Goal: Understand process/instructions: Learn how to perform a task or action

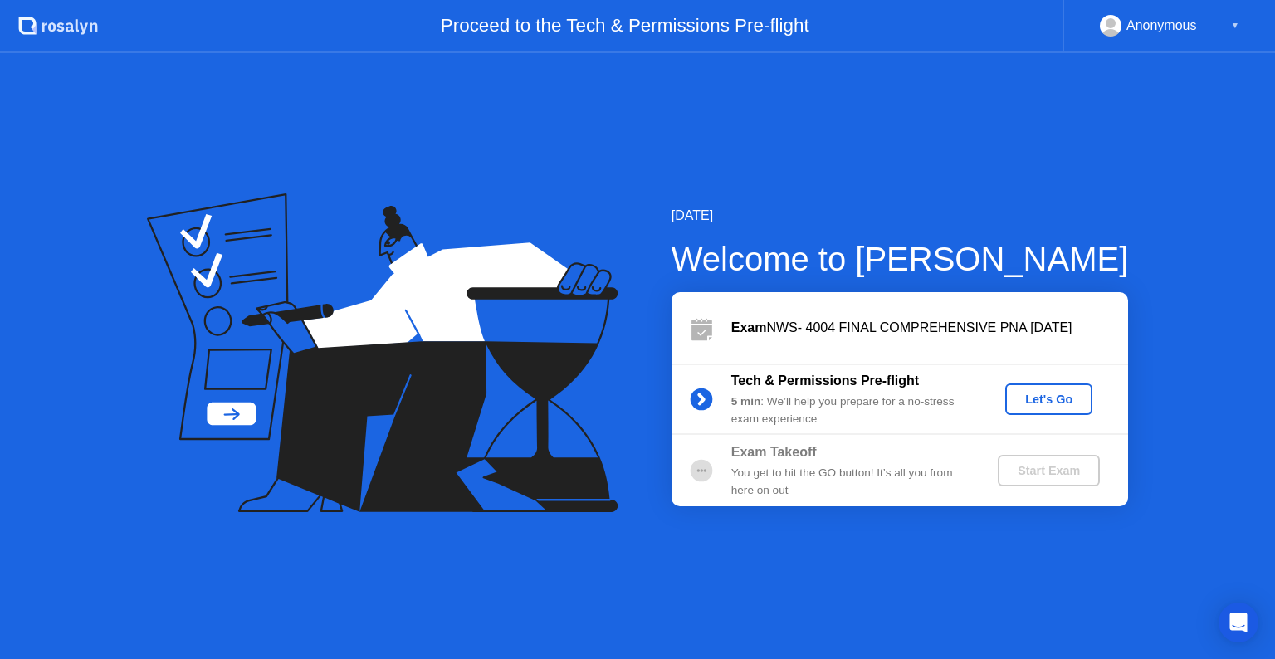
click at [1036, 408] on button "Let's Go" at bounding box center [1048, 399] width 87 height 32
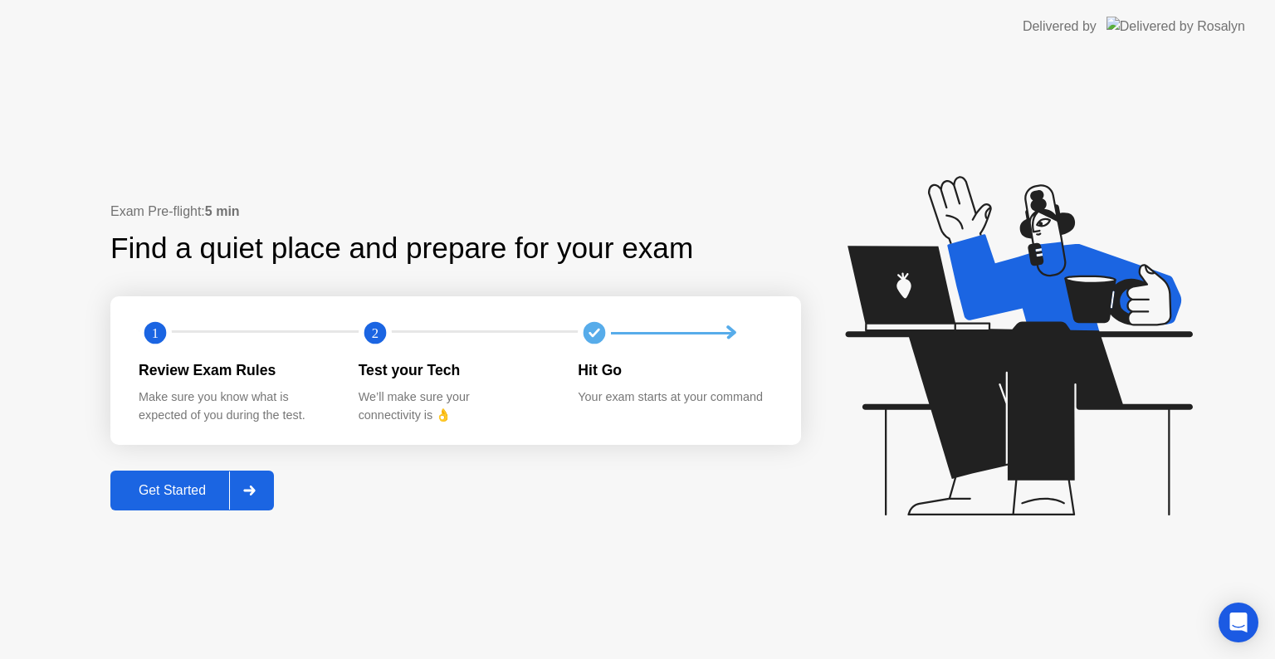
click at [266, 483] on div at bounding box center [249, 490] width 40 height 38
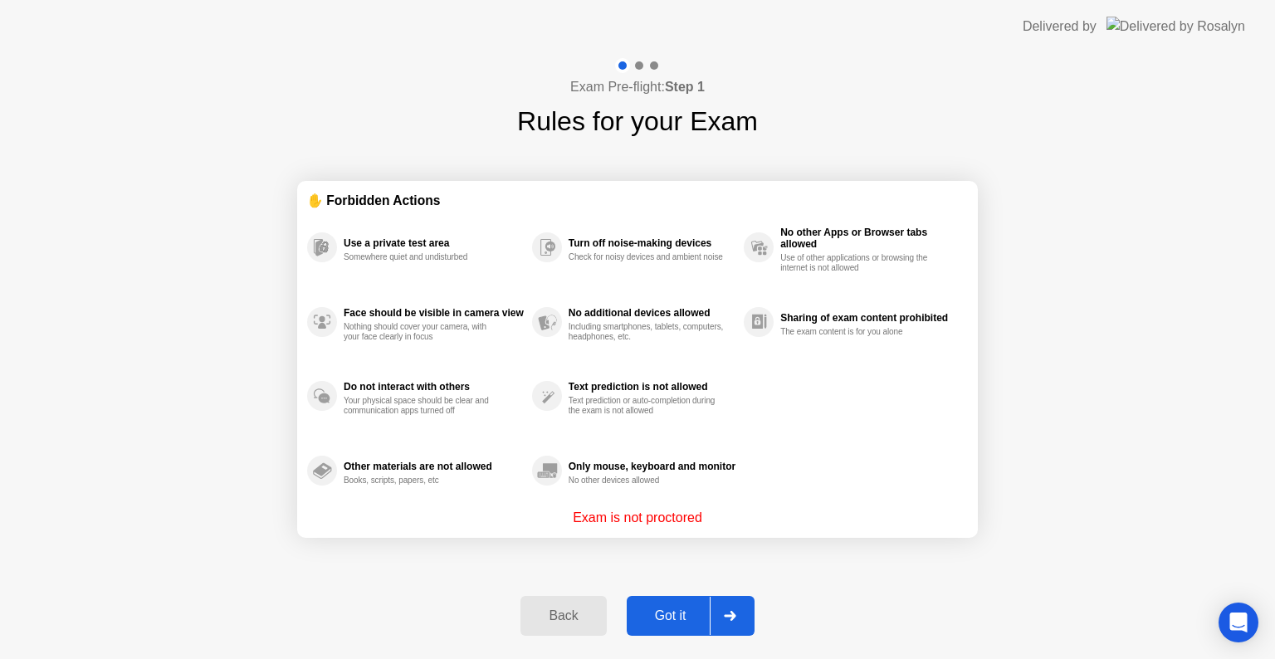
click at [733, 611] on icon at bounding box center [730, 616] width 12 height 10
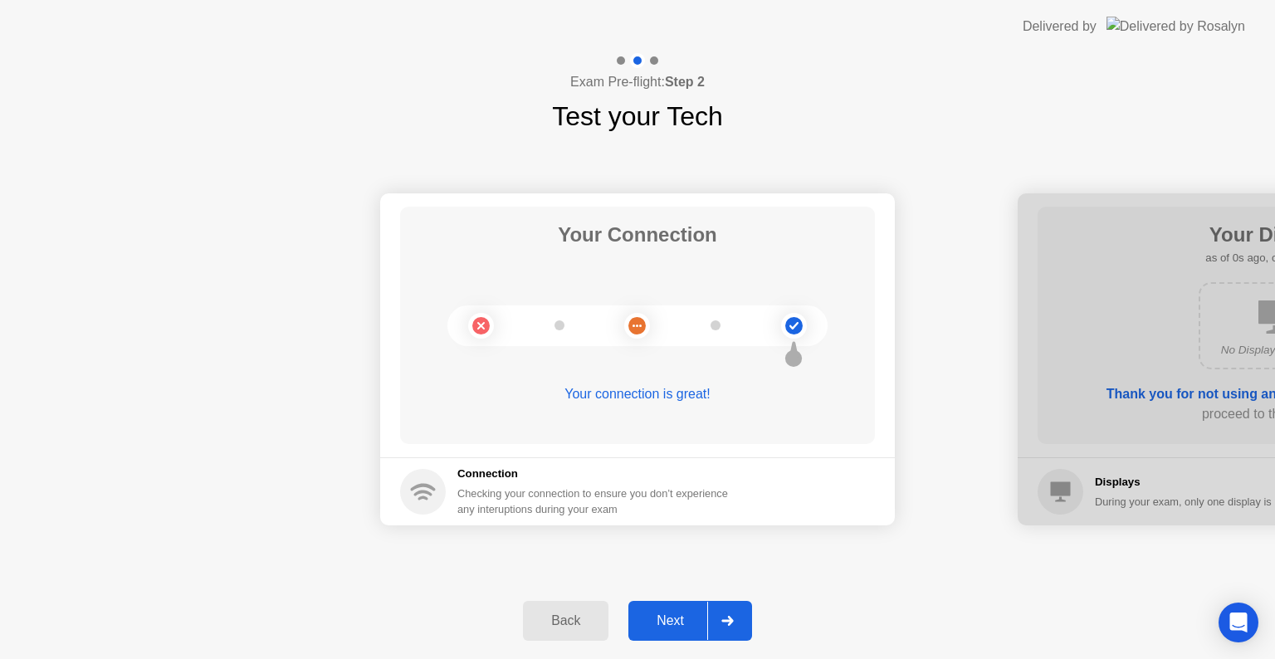
click at [733, 611] on div at bounding box center [727, 621] width 40 height 38
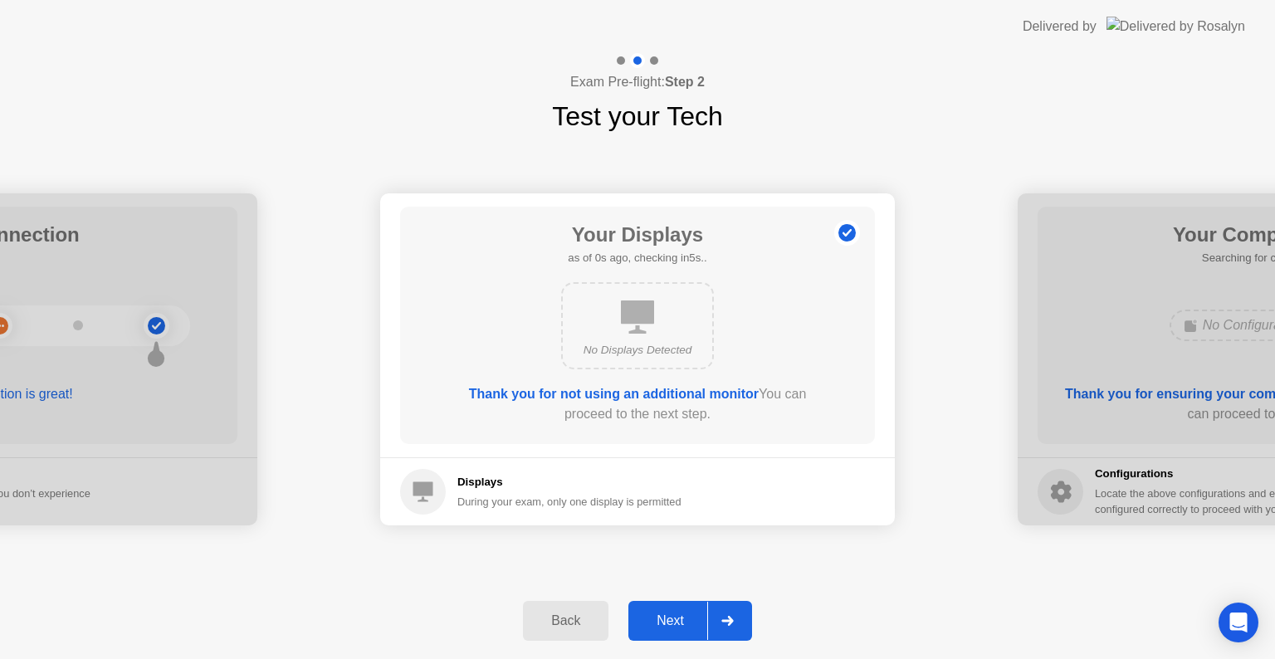
click at [733, 611] on div at bounding box center [727, 621] width 40 height 38
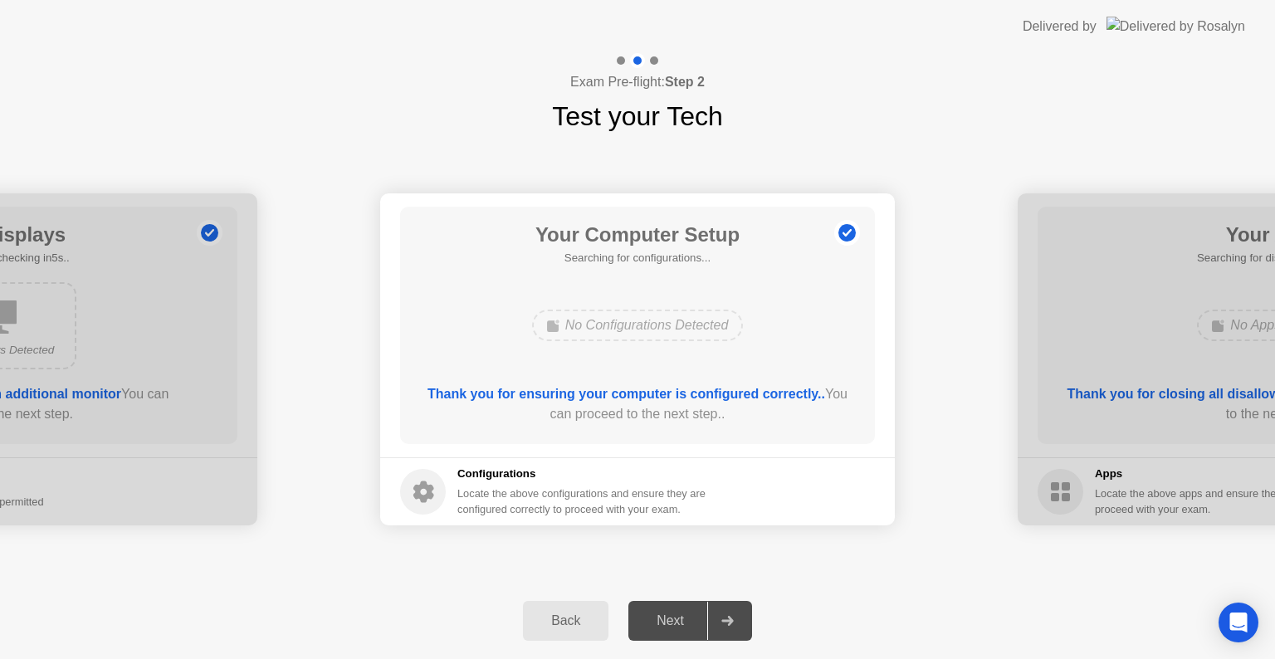
click at [733, 611] on div at bounding box center [727, 621] width 40 height 38
click at [727, 626] on div at bounding box center [727, 621] width 40 height 38
click at [732, 621] on icon at bounding box center [727, 621] width 12 height 10
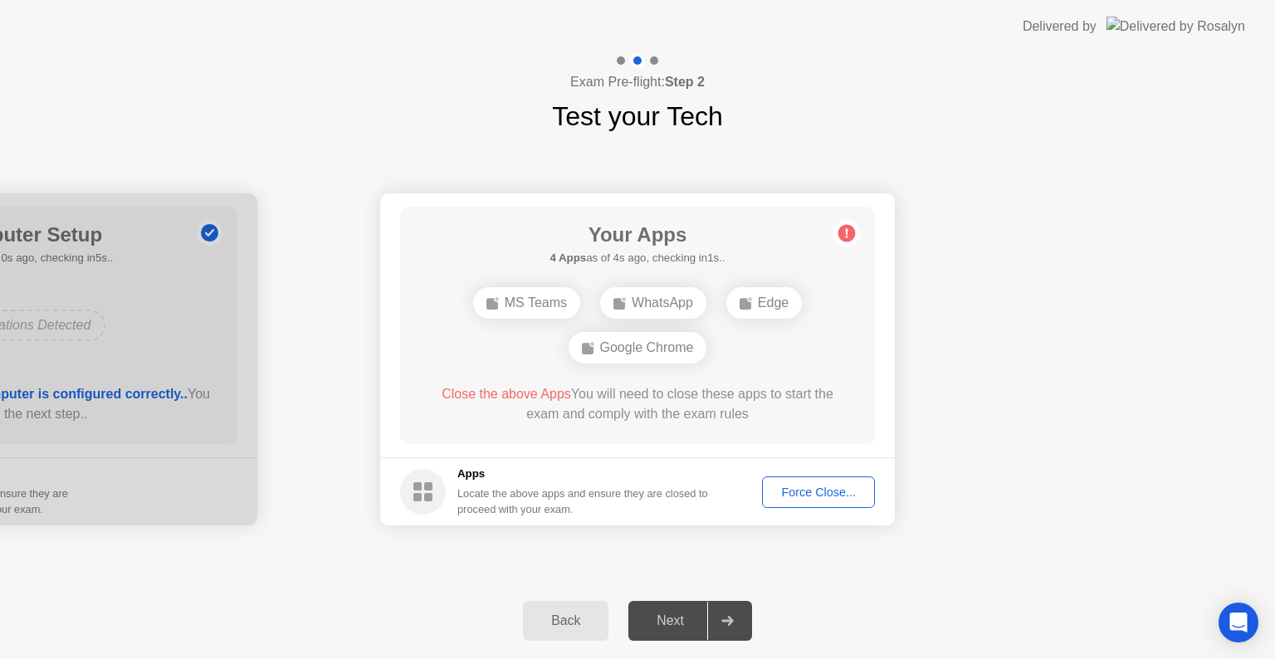
click at [840, 491] on div "Force Close..." at bounding box center [818, 492] width 101 height 13
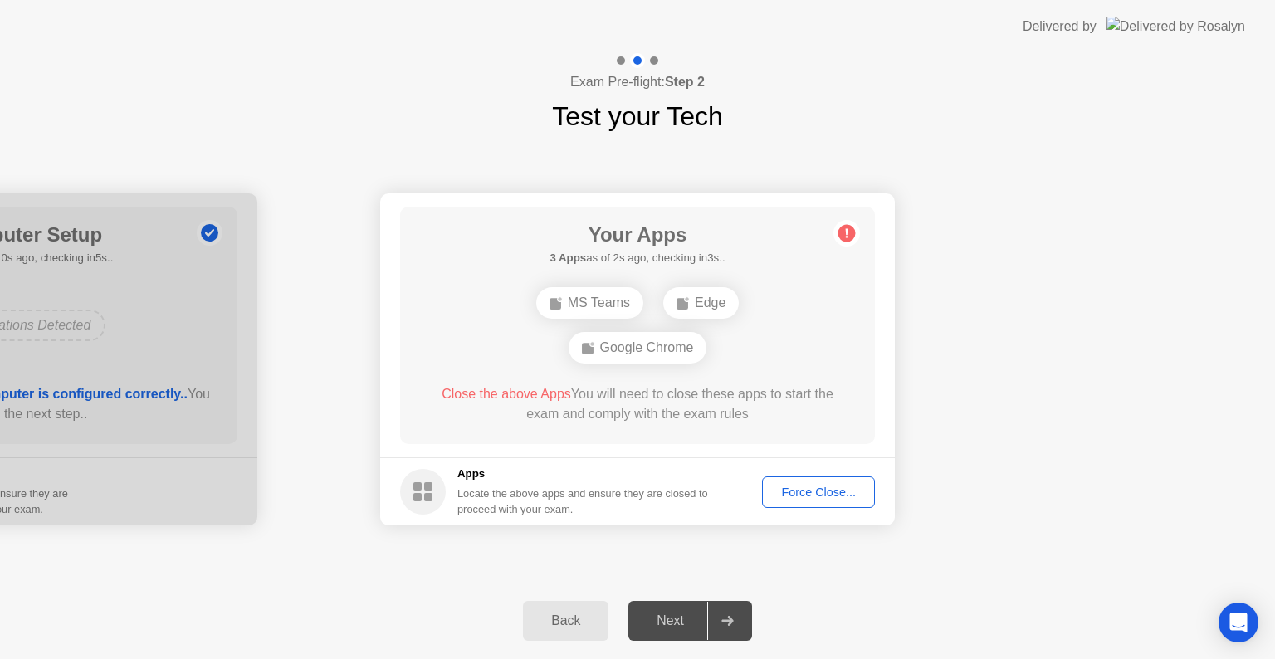
click at [798, 491] on div "Force Close..." at bounding box center [818, 492] width 101 height 13
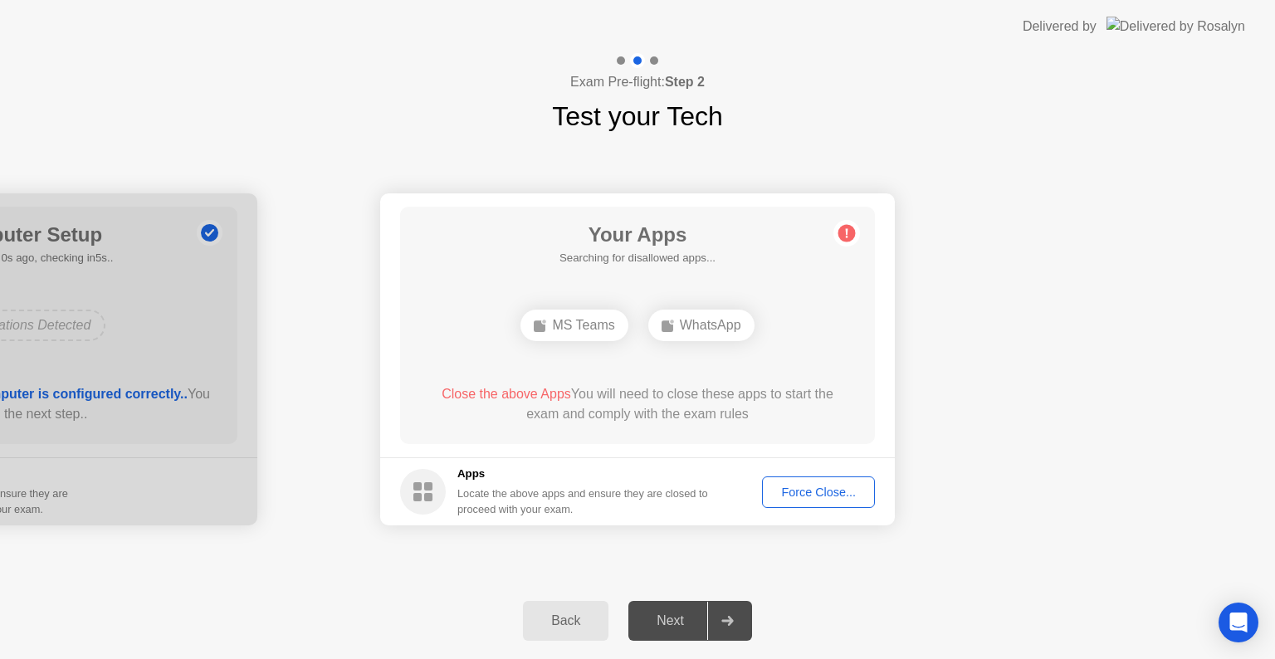
click at [818, 495] on div "Force Close..." at bounding box center [818, 492] width 101 height 13
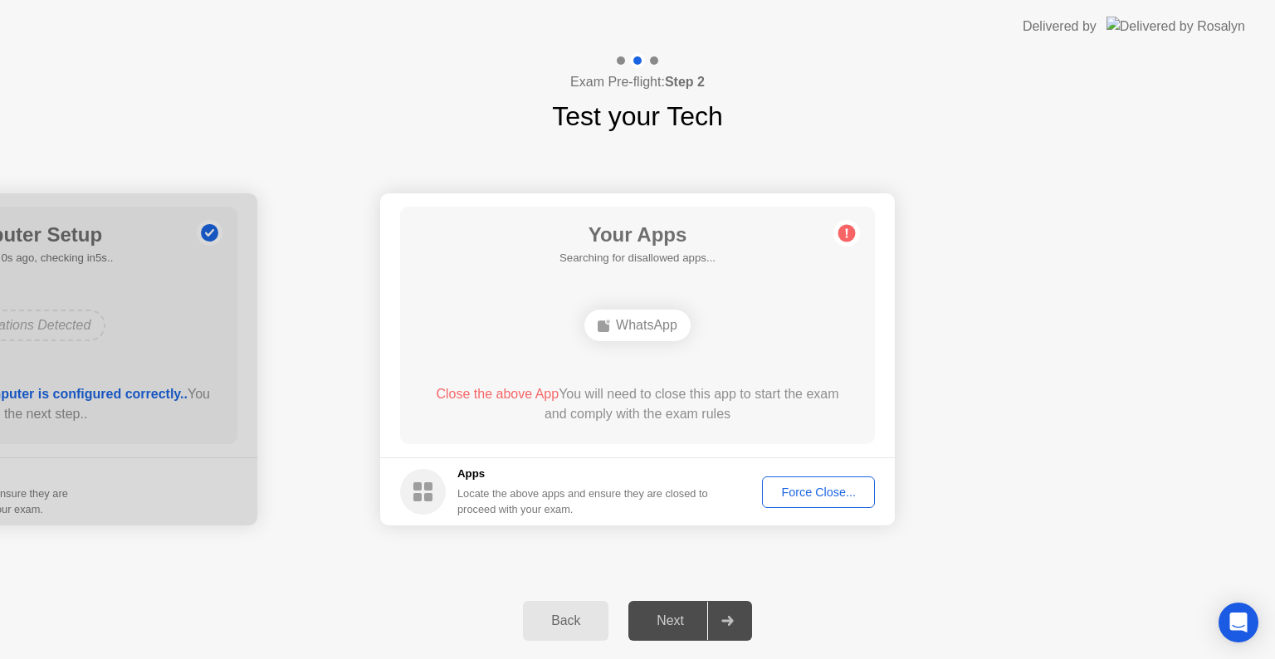
click at [938, 588] on div "Back Next" at bounding box center [637, 621] width 1275 height 76
click at [802, 486] on div "Force Close..." at bounding box center [818, 492] width 101 height 13
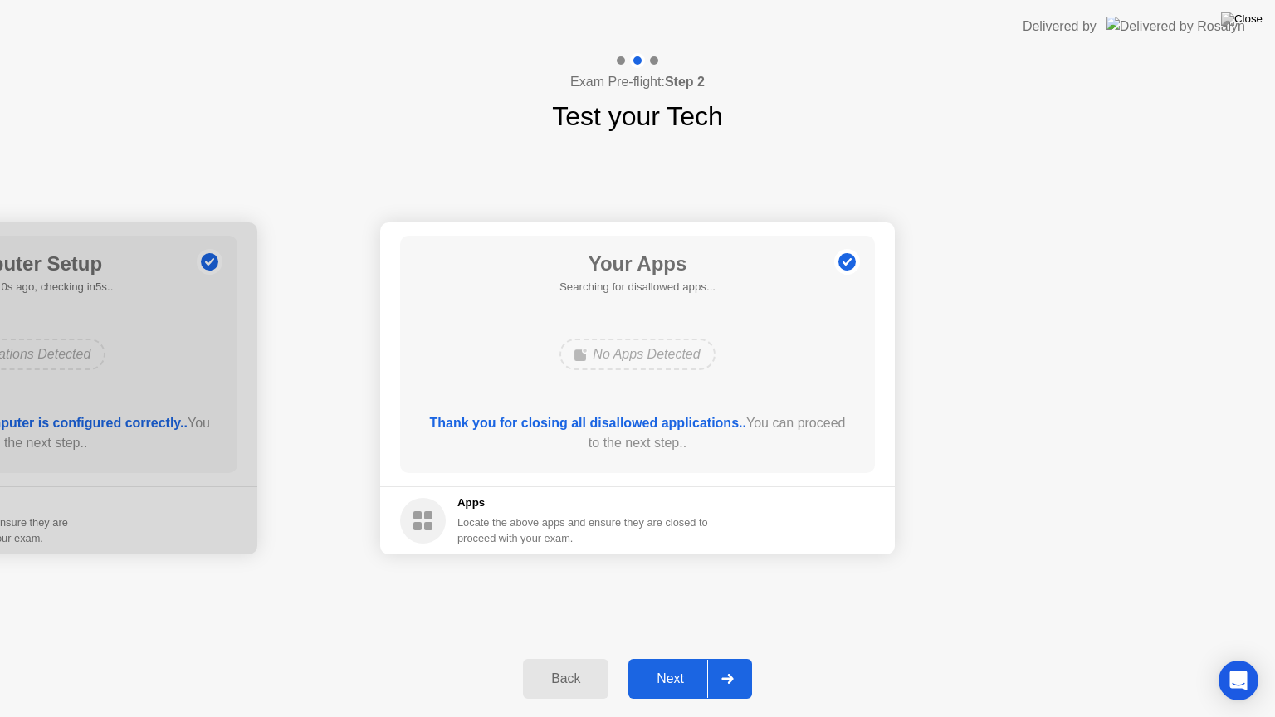
click at [733, 658] on icon at bounding box center [727, 679] width 12 height 10
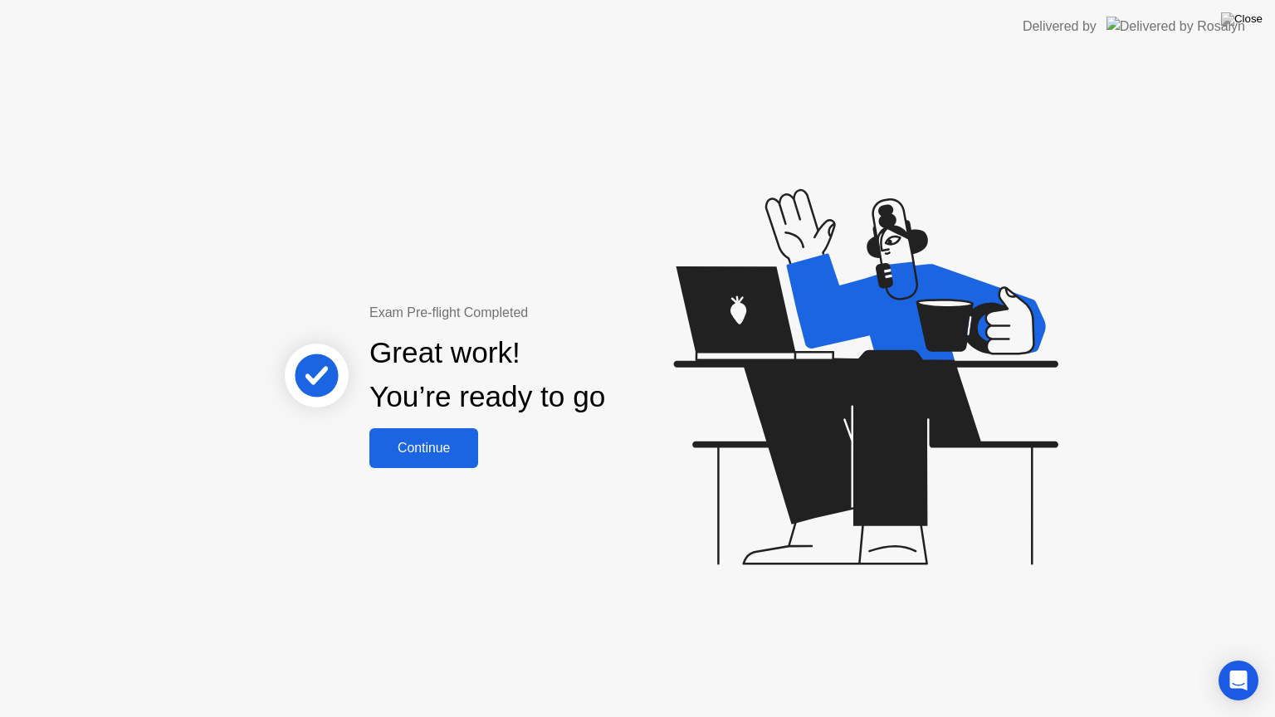
click at [469, 441] on div "Continue" at bounding box center [423, 448] width 99 height 15
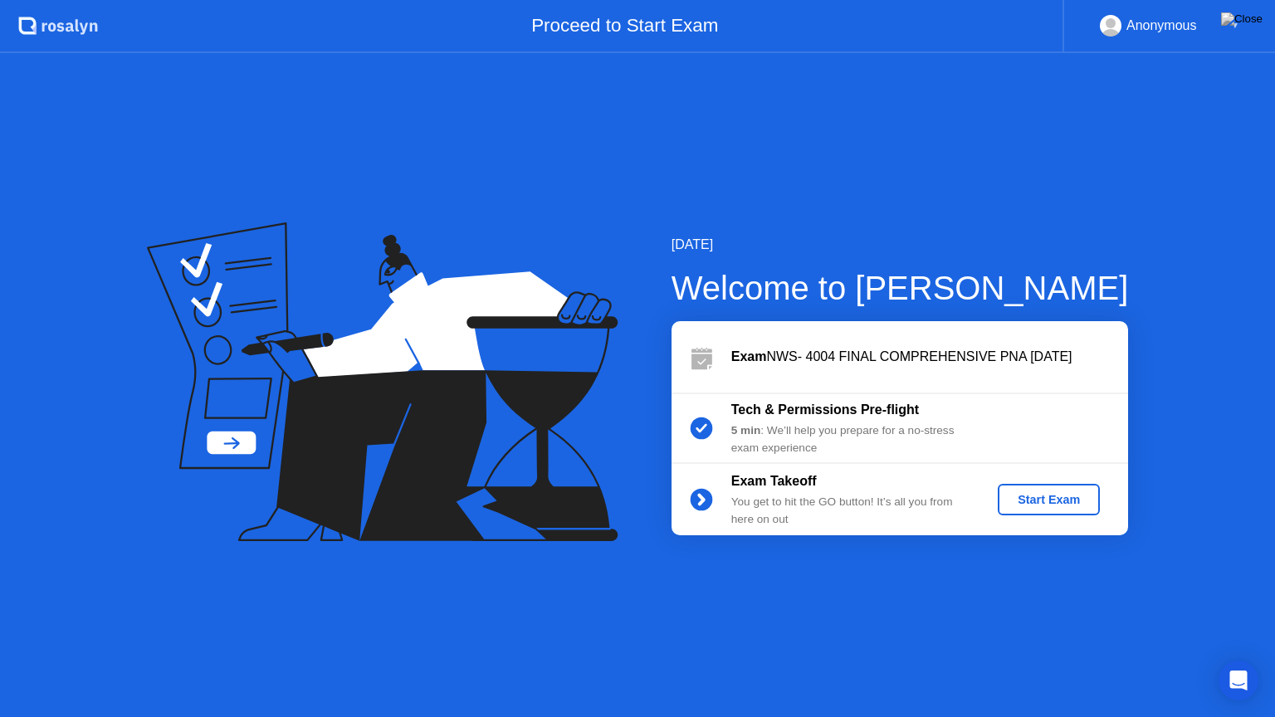
click at [1032, 495] on div "Start Exam" at bounding box center [1048, 499] width 89 height 13
